Goal: Task Accomplishment & Management: Manage account settings

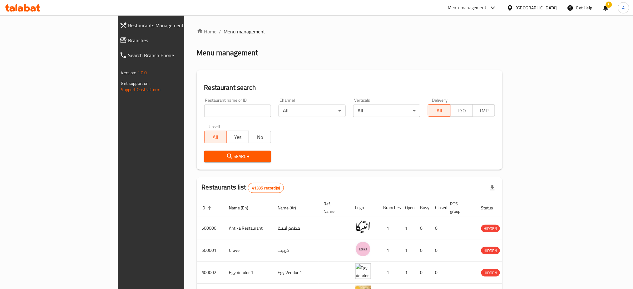
click at [201, 118] on div "Restaurant name or ID Restaurant name or ID" at bounding box center [238, 107] width 75 height 27
click at [204, 110] on input "search" at bounding box center [237, 111] width 67 height 12
type input "Ovio"
click button "Search" at bounding box center [237, 157] width 67 height 12
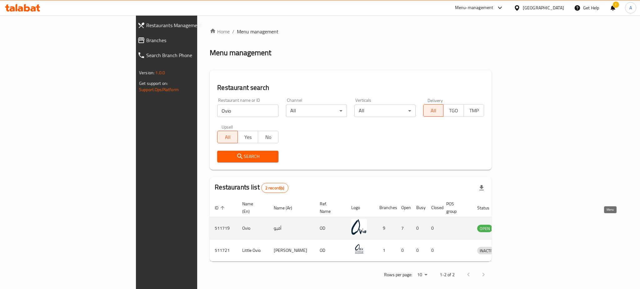
click at [518, 226] on icon "enhanced table" at bounding box center [514, 228] width 7 height 5
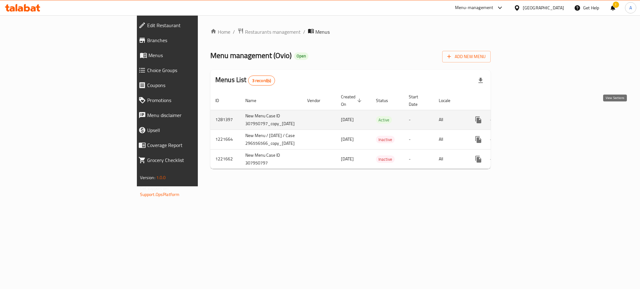
click at [527, 116] on icon "enhanced table" at bounding box center [523, 119] width 7 height 7
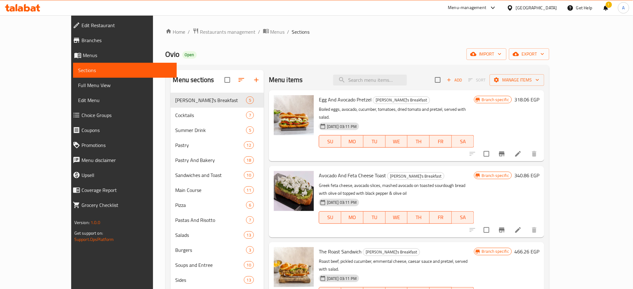
click at [550, 43] on div "Home / Restaurants management / Menus / Sections Ovio Open import export Menu s…" at bounding box center [358, 229] width 384 height 402
click at [380, 81] on input "search" at bounding box center [370, 80] width 74 height 11
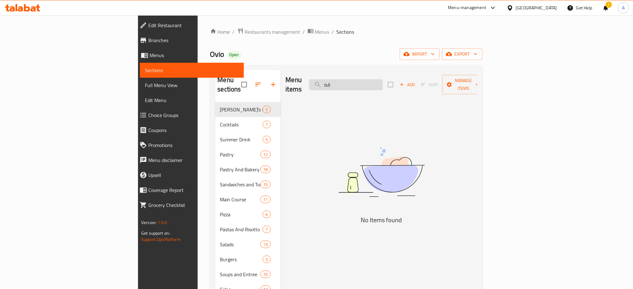
type input "ق"
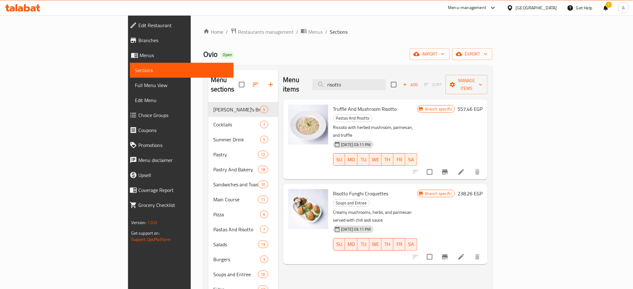
type input "risotto"
click at [417, 105] on h6 "Truffle And Mushroom Risotto Pastas And Risotto" at bounding box center [375, 113] width 84 height 17
click at [448, 170] on icon "Branch-specific-item" at bounding box center [445, 172] width 6 height 5
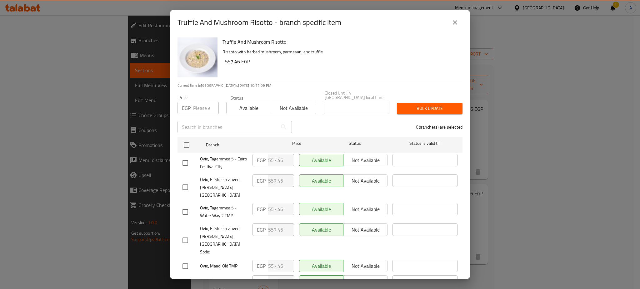
click at [576, 112] on div "Truffle And Mushroom Risotto - branch specific item Truffle And Mushroom Risott…" at bounding box center [320, 144] width 640 height 289
click at [576, 147] on div "Truffle And Mushroom Risotto - branch specific item Truffle And Mushroom Risott…" at bounding box center [320, 144] width 640 height 289
click at [196, 102] on input "number" at bounding box center [206, 108] width 26 height 12
paste input "625.86"
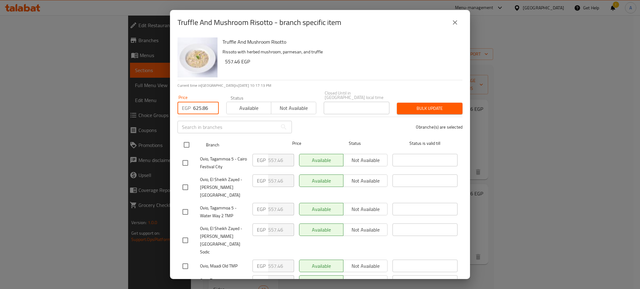
type input "625.86"
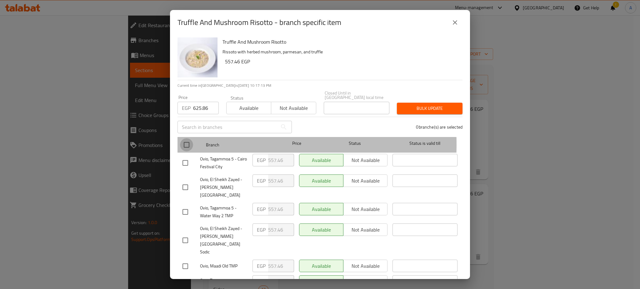
click at [185, 140] on input "checkbox" at bounding box center [186, 144] width 13 height 13
checkbox input "true"
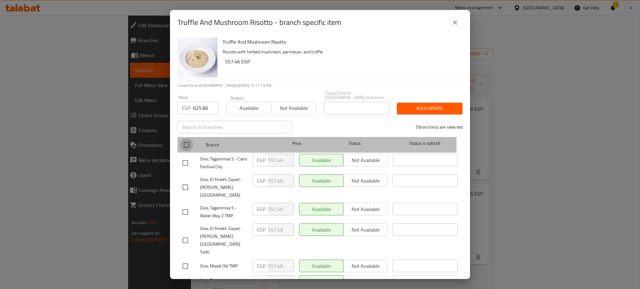
checkbox input "true"
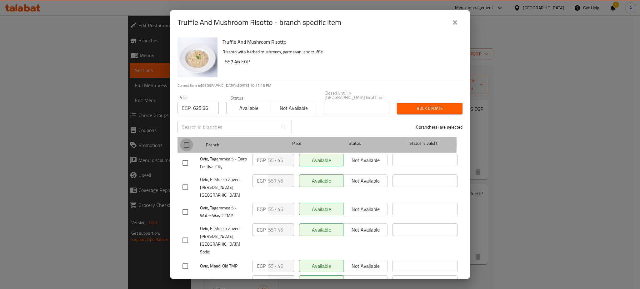
checkbox input "true"
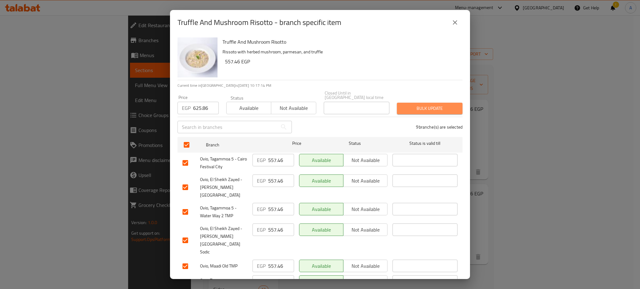
click at [427, 106] on span "Bulk update" at bounding box center [430, 109] width 56 height 8
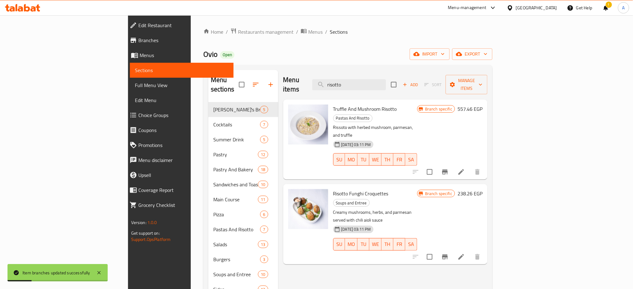
click at [483, 105] on h6 "557.46 EGP" at bounding box center [470, 109] width 25 height 9
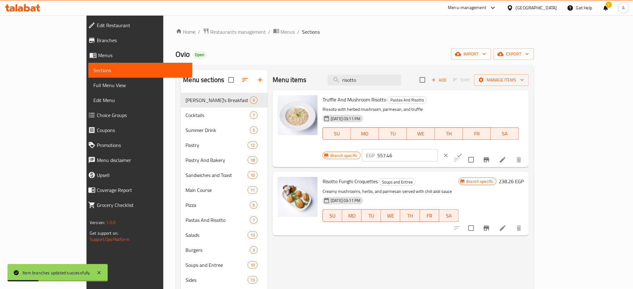
click at [438, 149] on input "557.46" at bounding box center [408, 155] width 60 height 12
paste input "625.8"
type input "625.86"
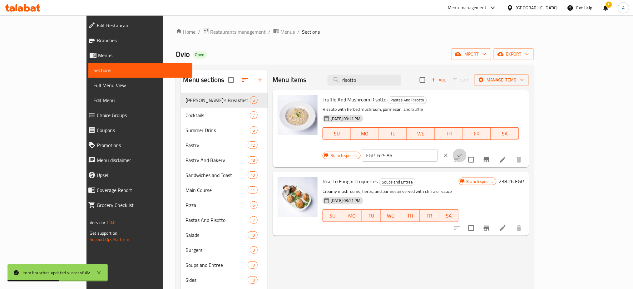
click at [463, 152] on icon "ok" at bounding box center [460, 155] width 6 height 6
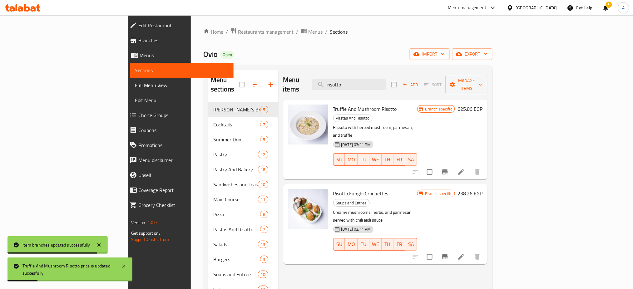
click at [448, 170] on icon "Branch-specific-item" at bounding box center [445, 172] width 6 height 5
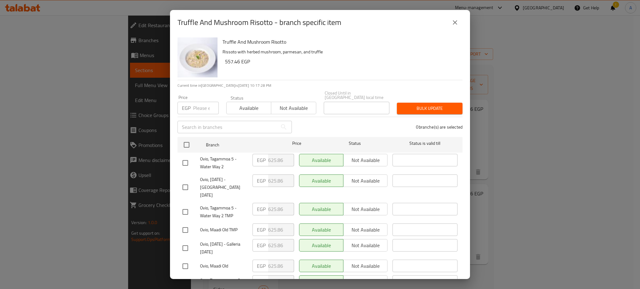
click at [455, 25] on icon "close" at bounding box center [454, 22] width 7 height 7
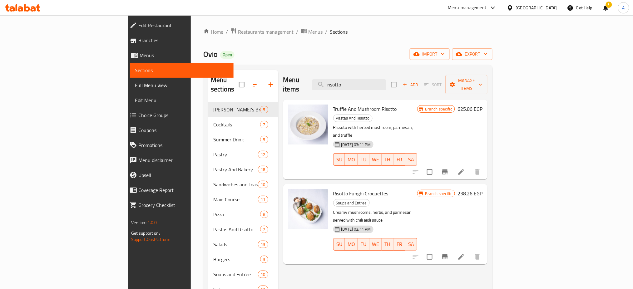
click at [493, 35] on ol "Home / Restaurants management / Menus / Sections" at bounding box center [347, 32] width 289 height 8
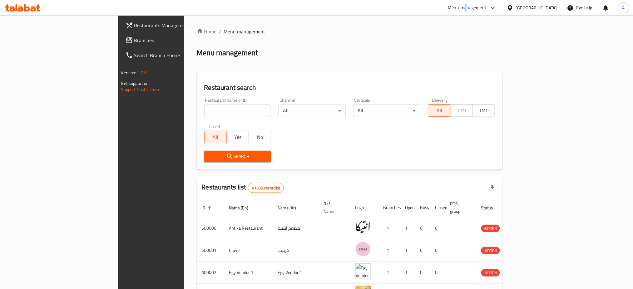
click at [487, 10] on div "Menu-management" at bounding box center [467, 7] width 38 height 7
click at [457, 67] on div "Restaurant-Management" at bounding box center [463, 69] width 49 height 7
